Goal: Information Seeking & Learning: Learn about a topic

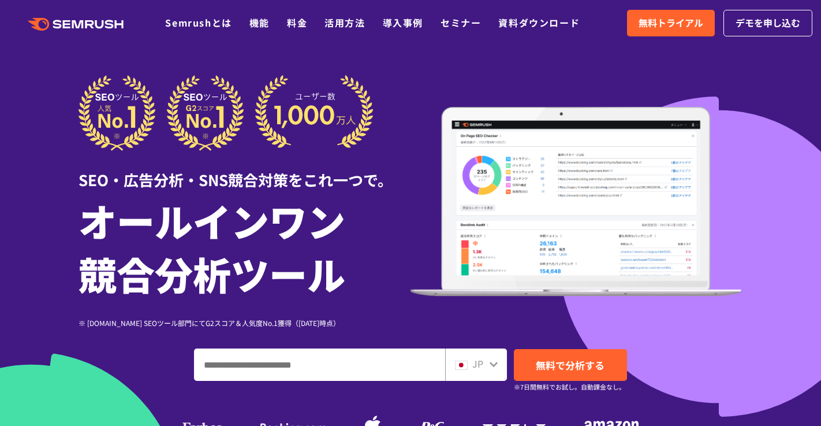
click at [288, 362] on input "ドメイン、キーワードまたはURLを入力してください" at bounding box center [320, 364] width 250 height 31
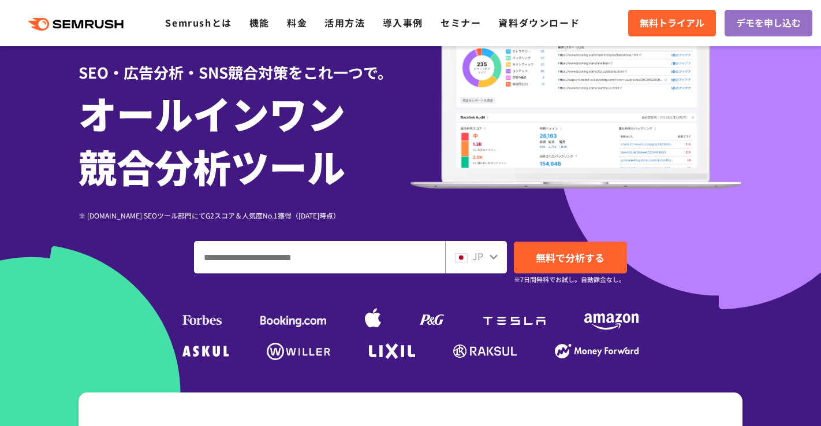
scroll to position [116, 0]
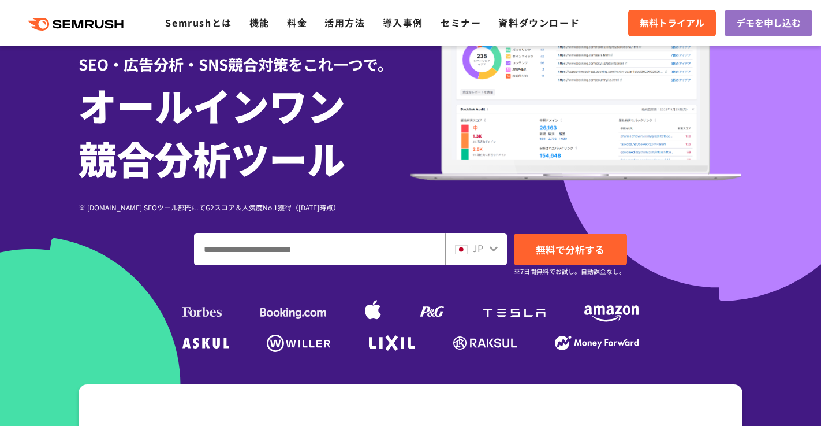
click at [289, 251] on input "ドメイン、キーワードまたはURLを入力してください" at bounding box center [320, 248] width 250 height 31
paste input "**********"
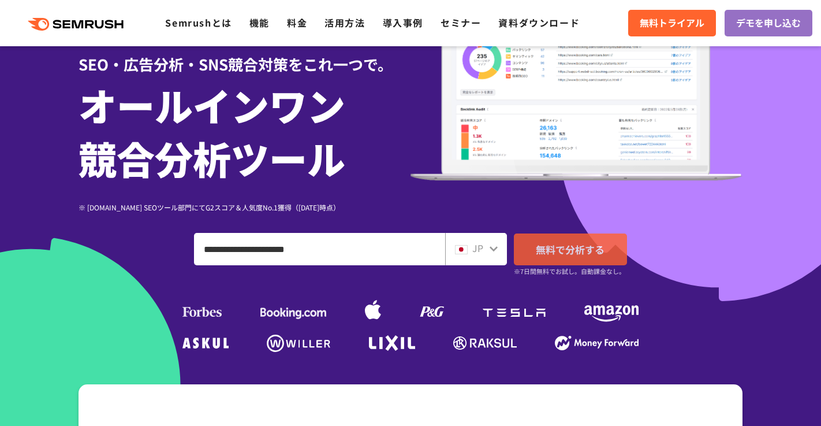
type input "**********"
click at [549, 251] on span "無料で分析する" at bounding box center [570, 249] width 69 height 14
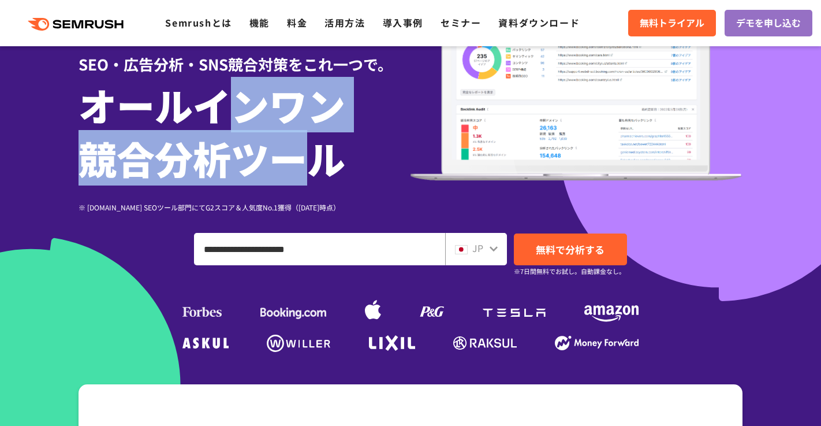
drag, startPoint x: 312, startPoint y: 168, endPoint x: 230, endPoint y: 113, distance: 99.0
click at [230, 113] on h1 "オールインワン 競合分析ツール" at bounding box center [245, 131] width 332 height 106
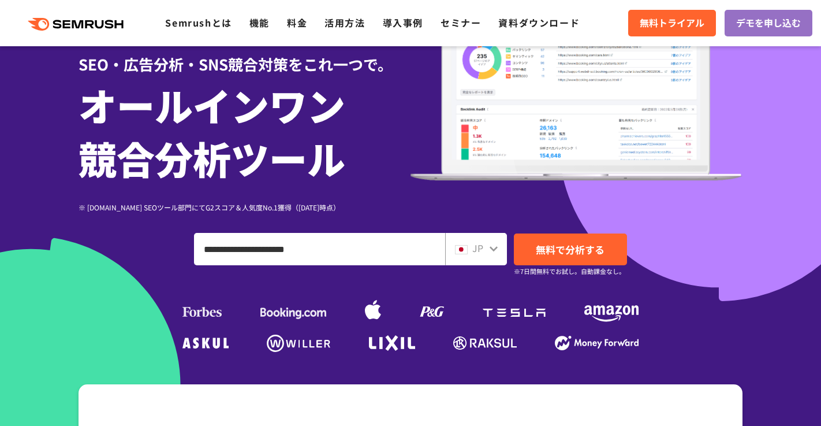
click at [332, 169] on h1 "オールインワン 競合分析ツール" at bounding box center [245, 131] width 332 height 106
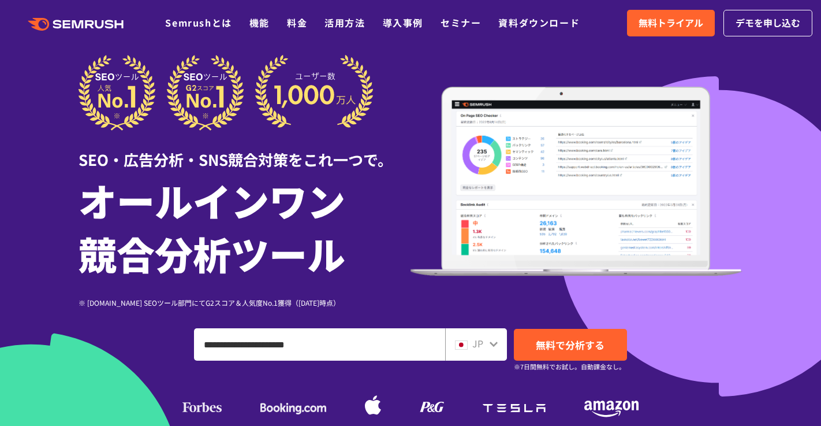
scroll to position [0, 0]
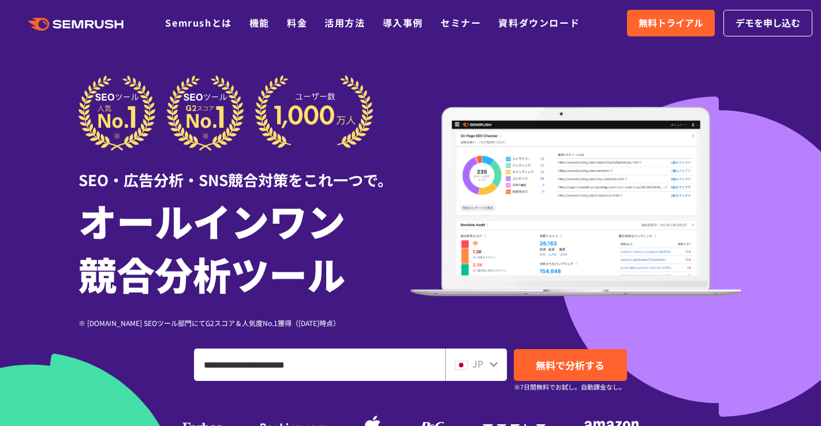
click at [369, 251] on h1 "オールインワン 競合分析ツール" at bounding box center [245, 246] width 332 height 106
click at [368, 200] on h1 "オールインワン 競合分析ツール" at bounding box center [245, 246] width 332 height 106
click at [395, 51] on div at bounding box center [410, 322] width 821 height 644
click at [305, 30] on li "料金" at bounding box center [297, 23] width 20 height 15
click at [300, 25] on link "料金" at bounding box center [297, 23] width 20 height 14
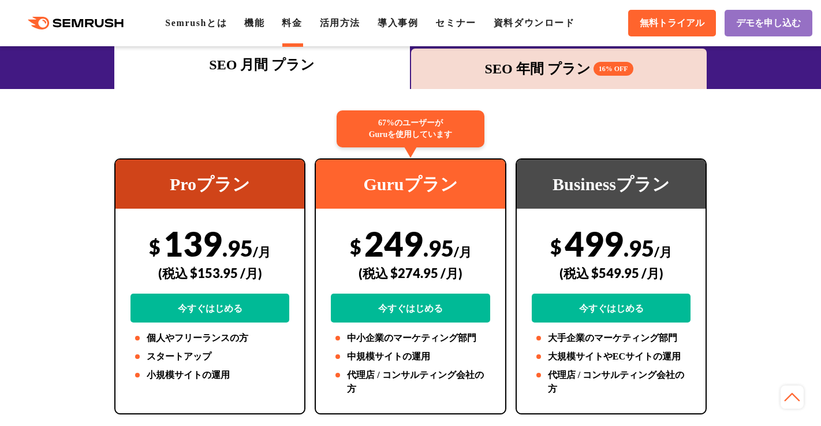
scroll to position [173, 0]
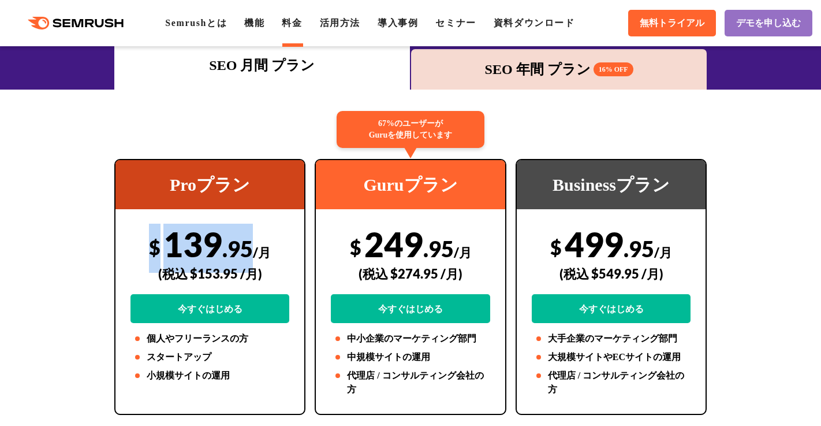
drag, startPoint x: 152, startPoint y: 245, endPoint x: 254, endPoint y: 242, distance: 102.3
click at [254, 242] on div "$ 139 .95 /月 (税込 $153.95 /月) 今すぐはじめる" at bounding box center [210, 273] width 159 height 99
copy div "$ 139 .95"
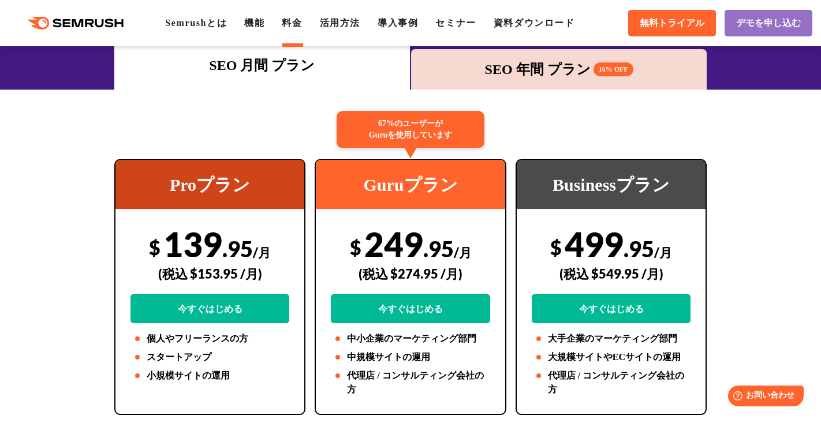
click at [340, 125] on div "67%のユーザーが Guruを使用しています" at bounding box center [411, 129] width 148 height 37
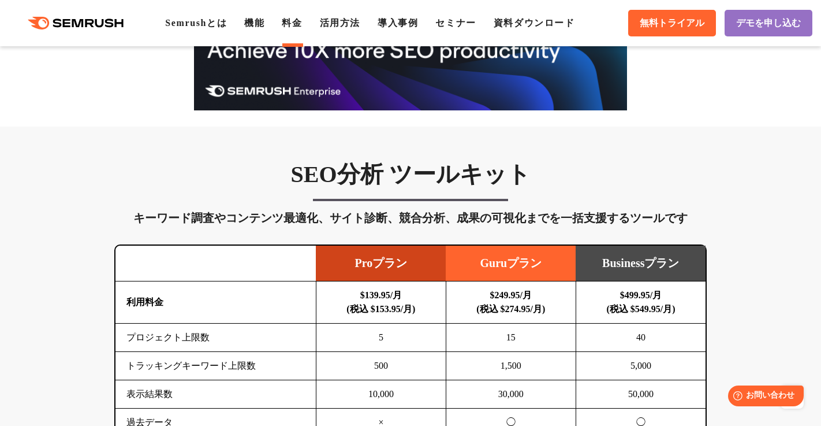
scroll to position [635, 0]
